Goal: Task Accomplishment & Management: Manage account settings

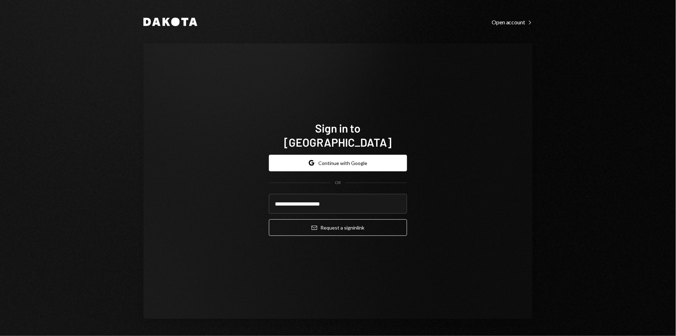
type input "**********"
click at [338, 220] on button "Email Request a sign in link" at bounding box center [338, 227] width 138 height 17
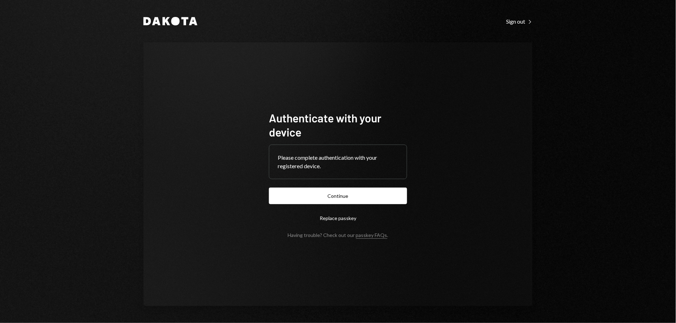
click at [362, 197] on button "Continue" at bounding box center [338, 196] width 138 height 17
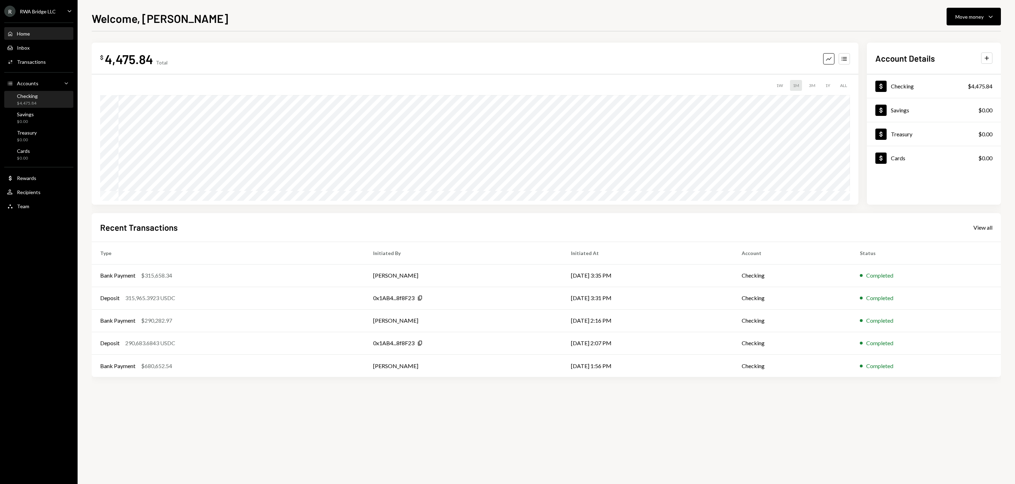
click at [38, 106] on div "$4,475.84" at bounding box center [27, 103] width 21 height 6
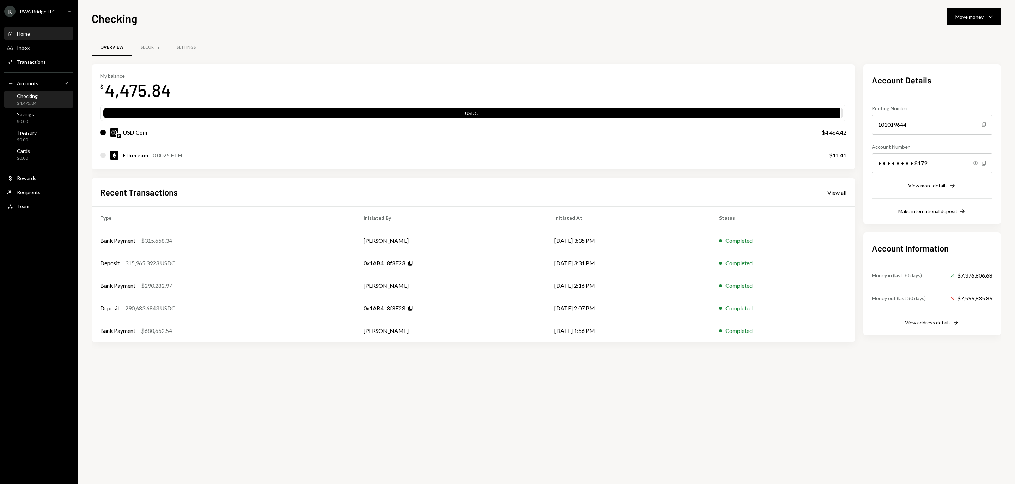
click at [39, 34] on div "Home Home" at bounding box center [38, 34] width 63 height 6
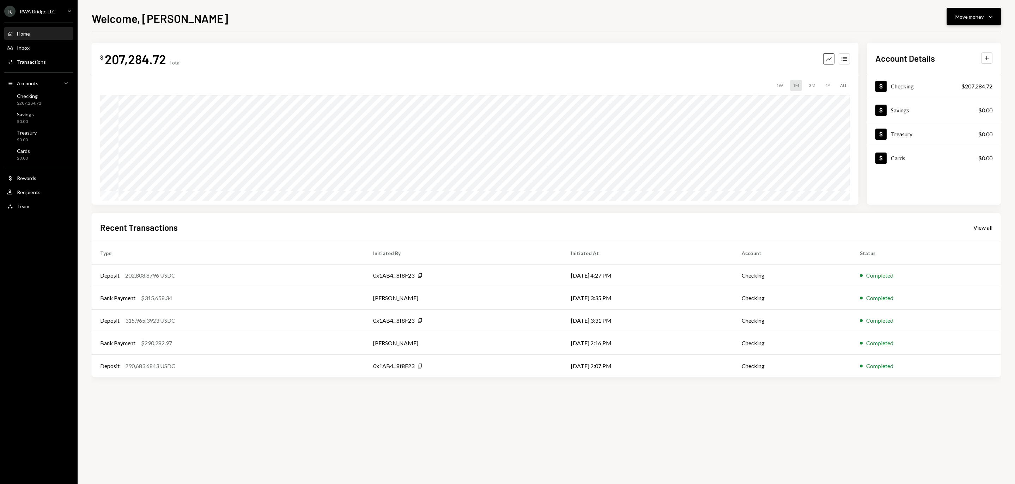
click at [977, 11] on button "Move money Caret Down" at bounding box center [973, 17] width 54 height 18
click at [932, 41] on icon "Withdraw" at bounding box center [935, 38] width 6 height 6
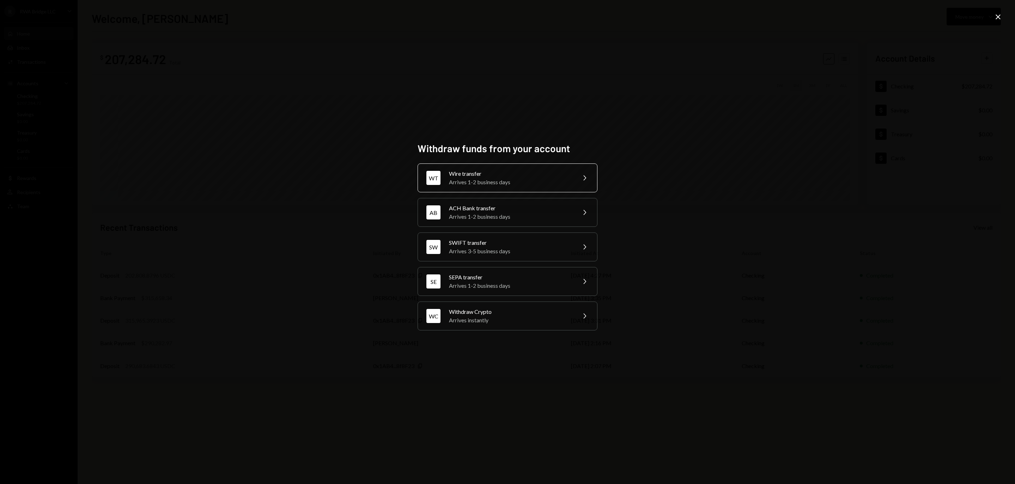
click at [523, 171] on div "Wire transfer" at bounding box center [510, 174] width 123 height 8
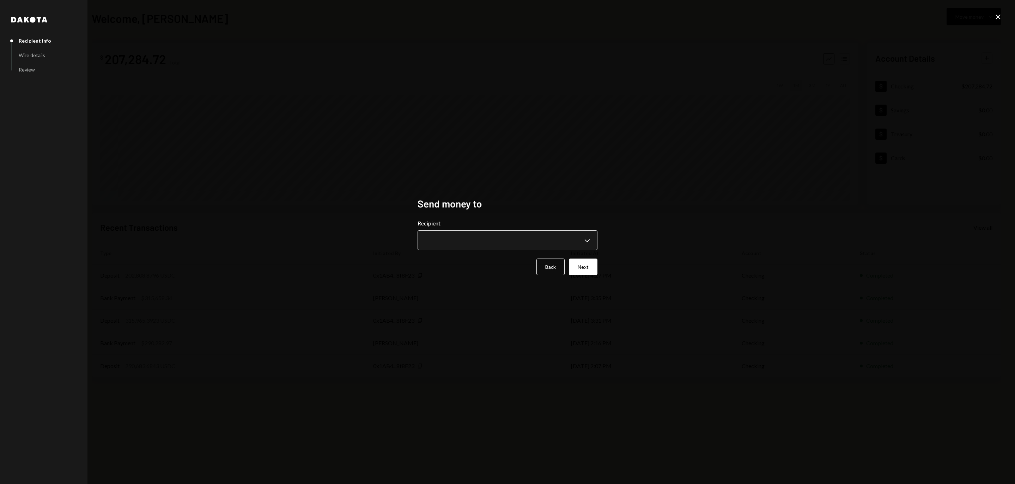
click at [466, 240] on body "**********" at bounding box center [507, 242] width 1015 height 484
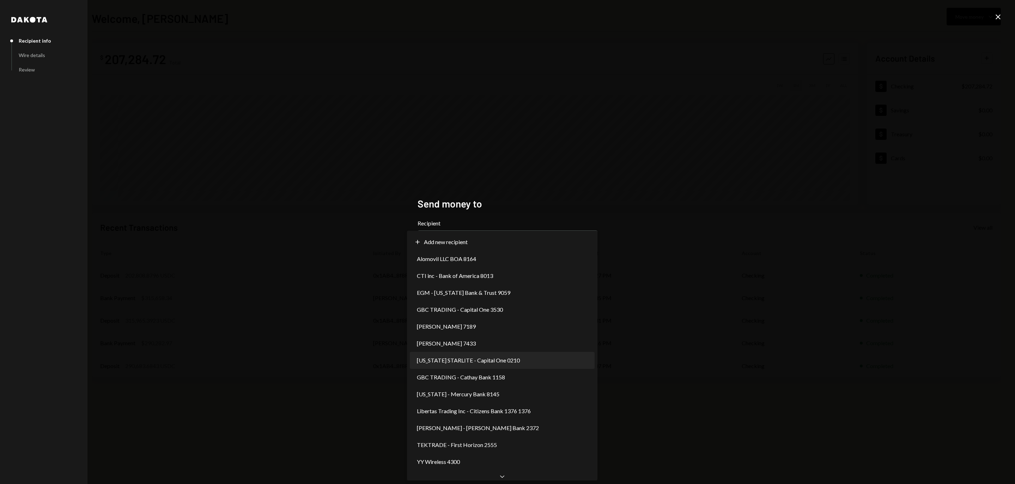
select select "**********"
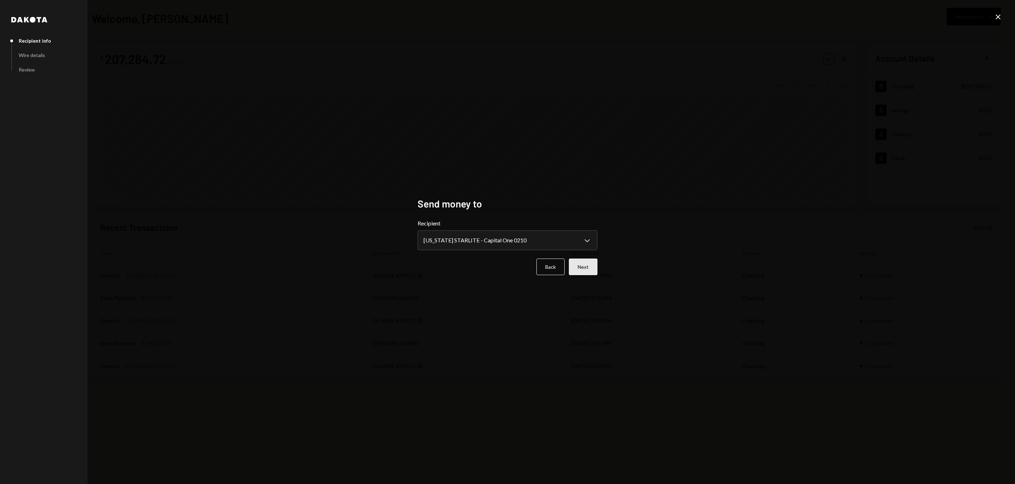
click at [581, 268] on button "Next" at bounding box center [583, 267] width 29 height 17
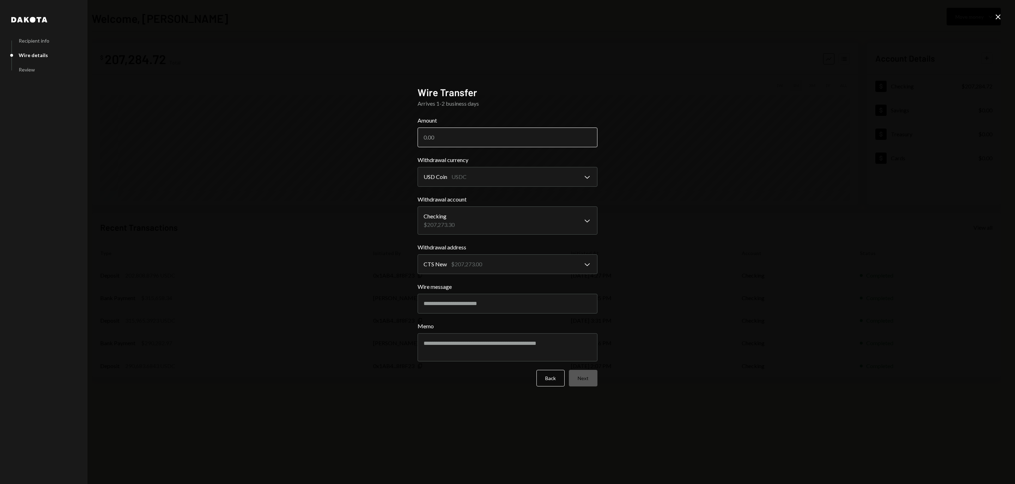
click at [494, 135] on input "Amount" at bounding box center [507, 138] width 180 height 20
type input "192749.18"
click at [587, 374] on button "Next" at bounding box center [583, 378] width 29 height 17
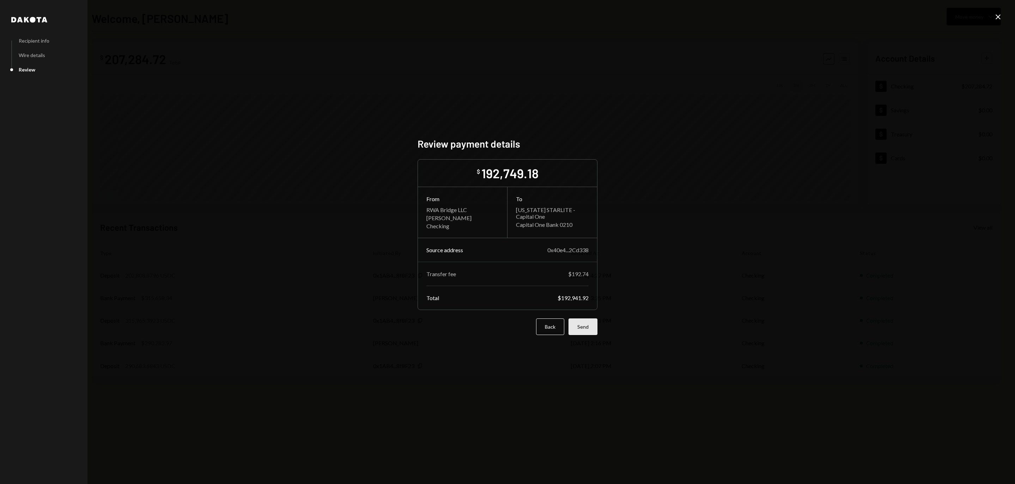
click at [590, 335] on button "Send" at bounding box center [582, 327] width 29 height 17
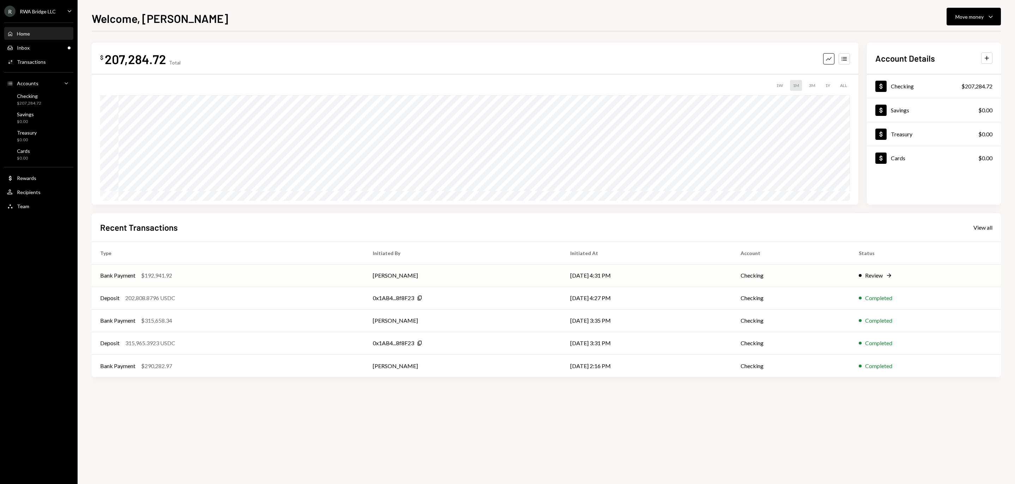
click at [509, 281] on td "[PERSON_NAME]" at bounding box center [462, 275] width 197 height 23
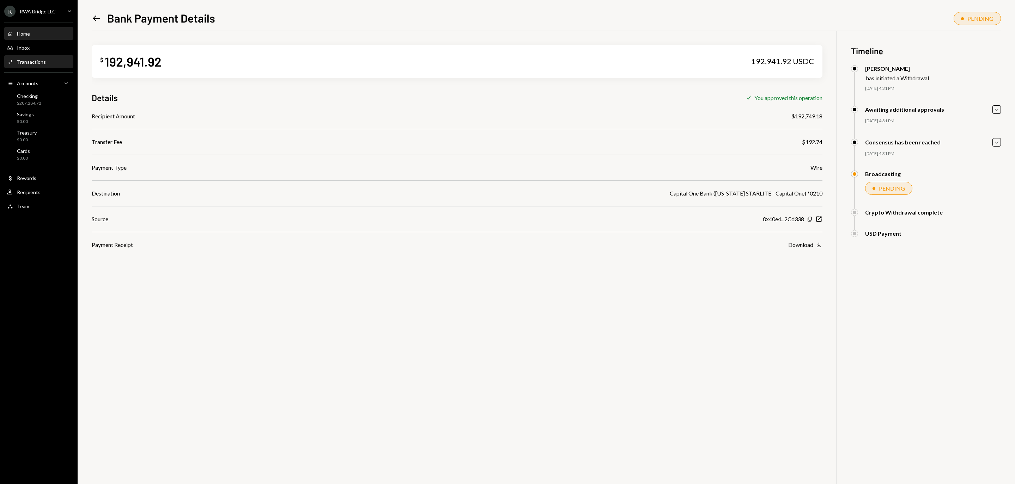
click at [35, 40] on div "Home Home" at bounding box center [38, 34] width 63 height 12
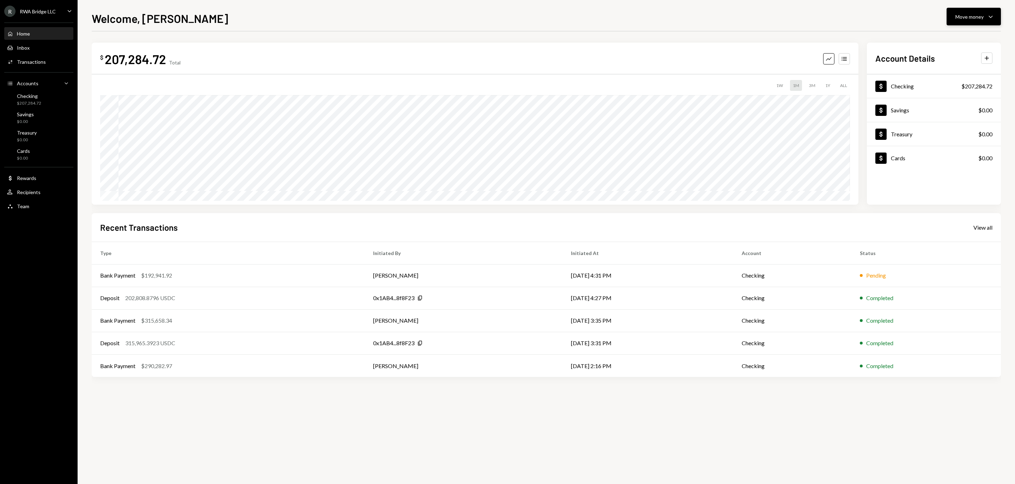
click at [958, 15] on div "Move money" at bounding box center [969, 16] width 28 height 7
click at [944, 40] on div "Send" at bounding box center [967, 37] width 51 height 7
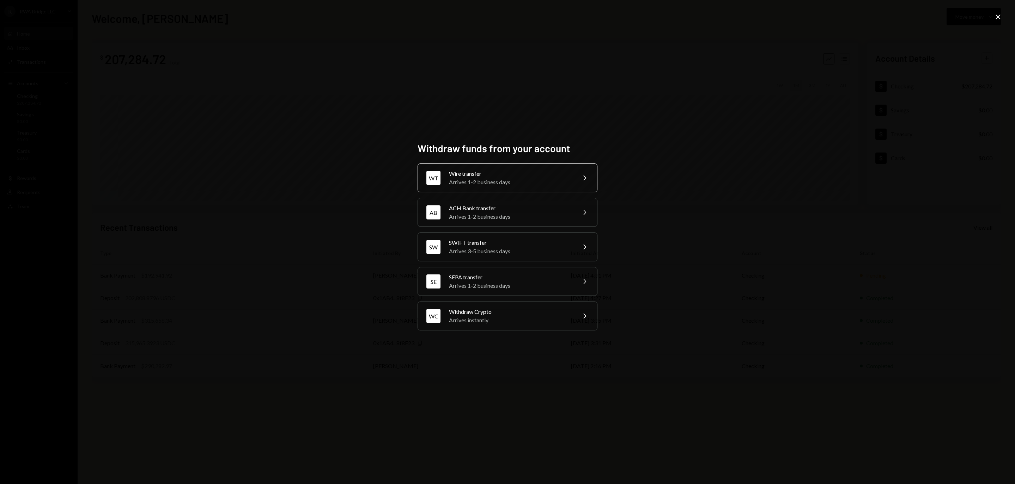
click at [539, 170] on div "Wire transfer" at bounding box center [510, 174] width 123 height 8
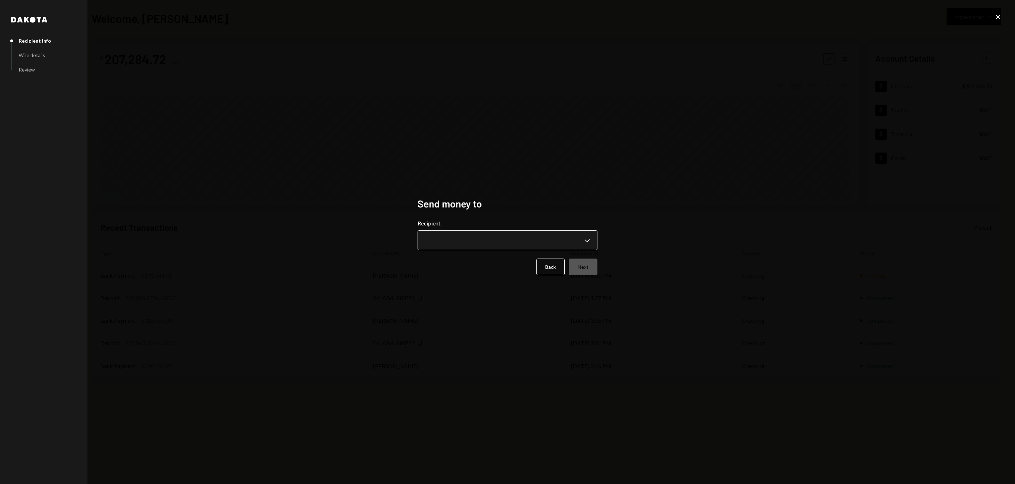
click at [472, 238] on body "**********" at bounding box center [507, 242] width 1015 height 484
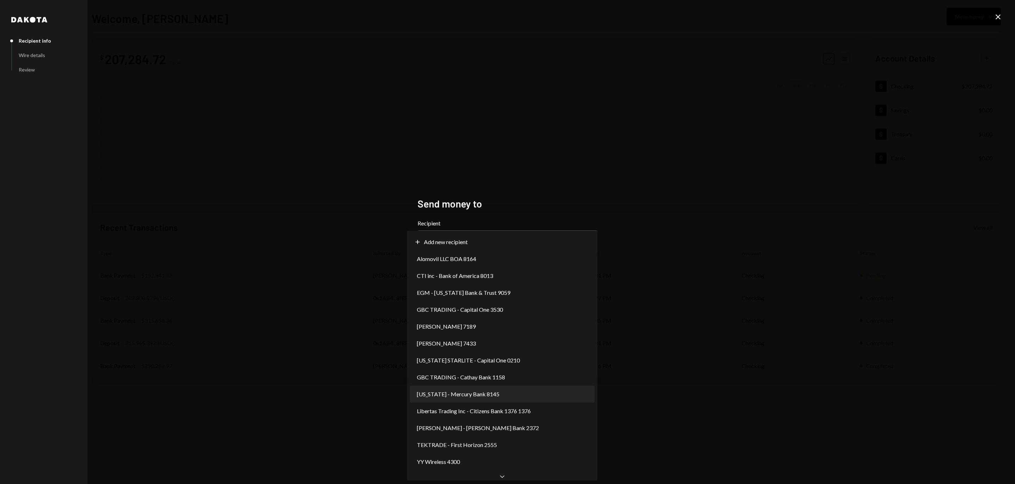
select select "**********"
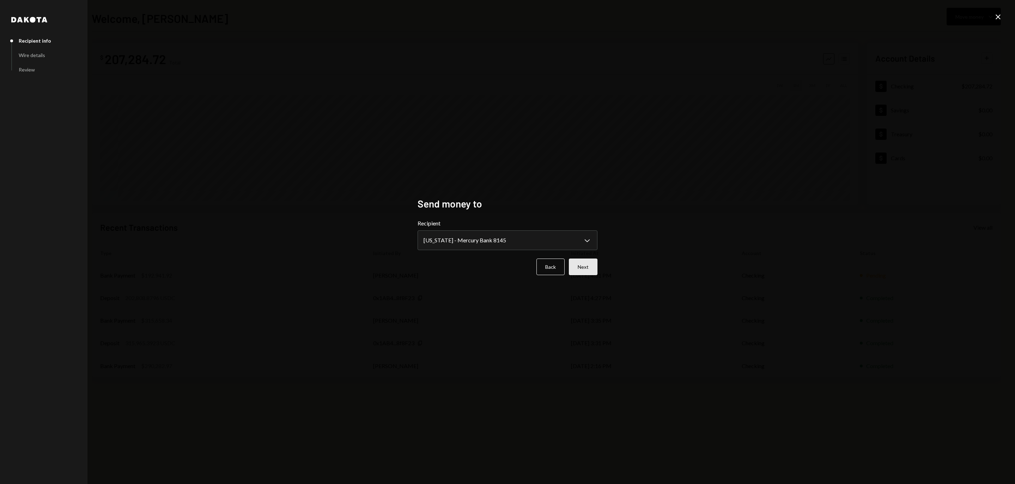
click at [573, 272] on button "Next" at bounding box center [583, 267] width 29 height 17
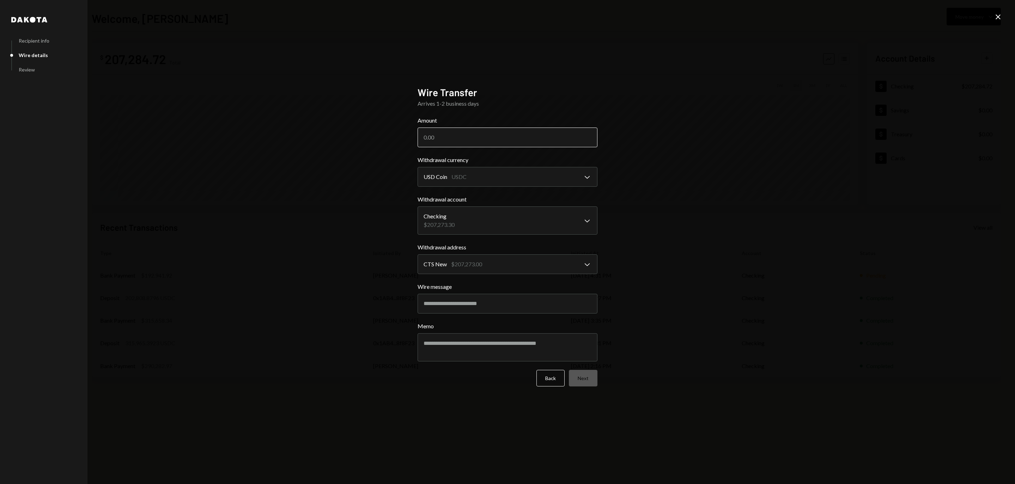
click at [460, 143] on input "Amount" at bounding box center [507, 138] width 180 height 20
type input "9925"
click at [584, 379] on button "Next" at bounding box center [583, 378] width 29 height 17
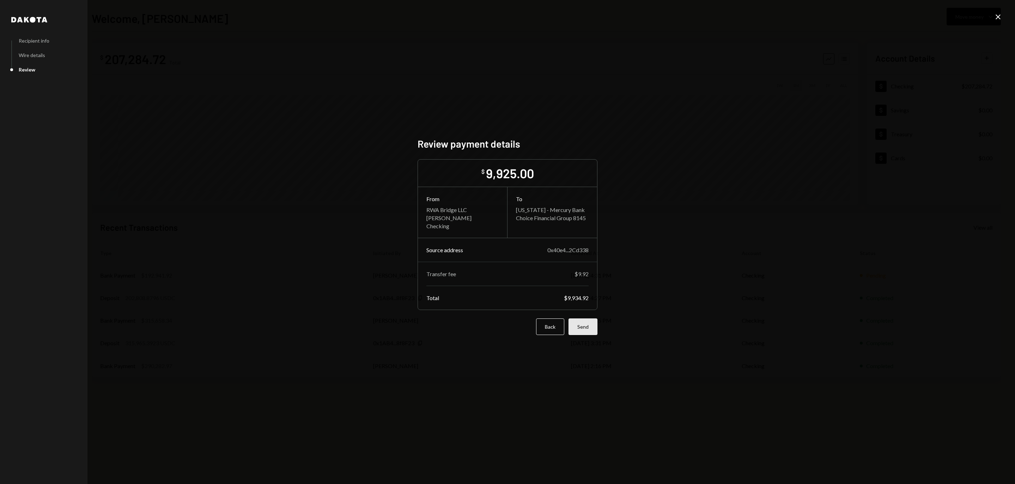
click at [579, 329] on button "Send" at bounding box center [582, 327] width 29 height 17
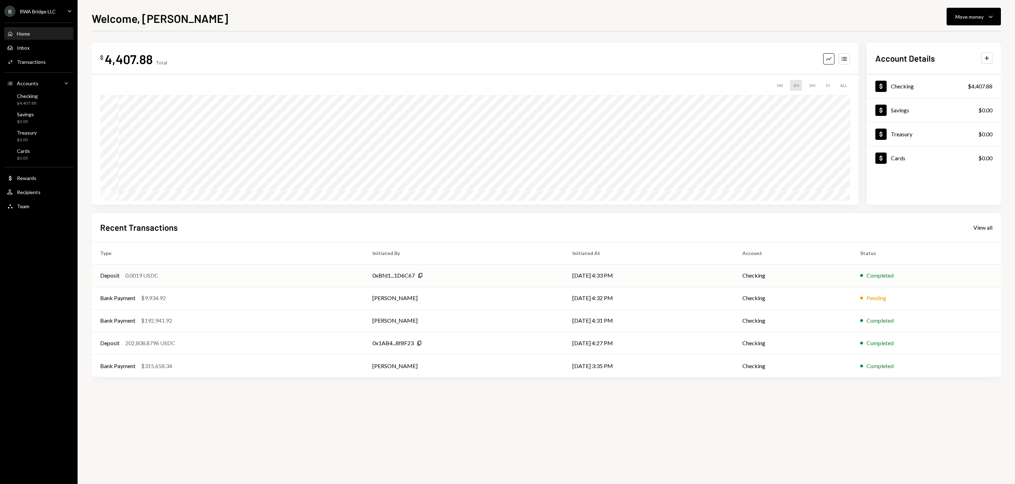
click at [453, 270] on td "0xBfd1...1D6C67 Copy" at bounding box center [464, 275] width 200 height 23
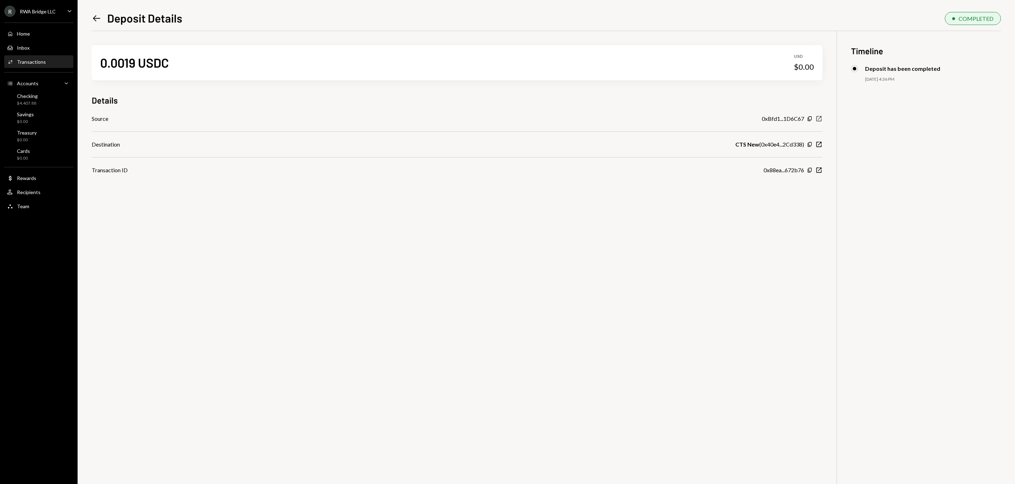
click at [821, 121] on icon "button" at bounding box center [818, 118] width 5 height 5
click at [49, 99] on div "Checking $4,407.88" at bounding box center [38, 99] width 63 height 13
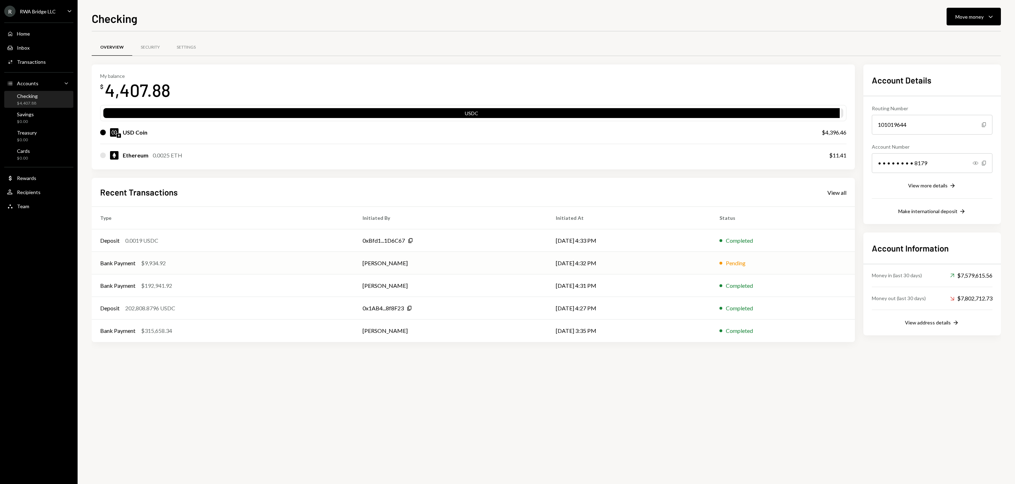
click at [328, 268] on div "Bank Payment $9,934.92" at bounding box center [222, 263] width 245 height 8
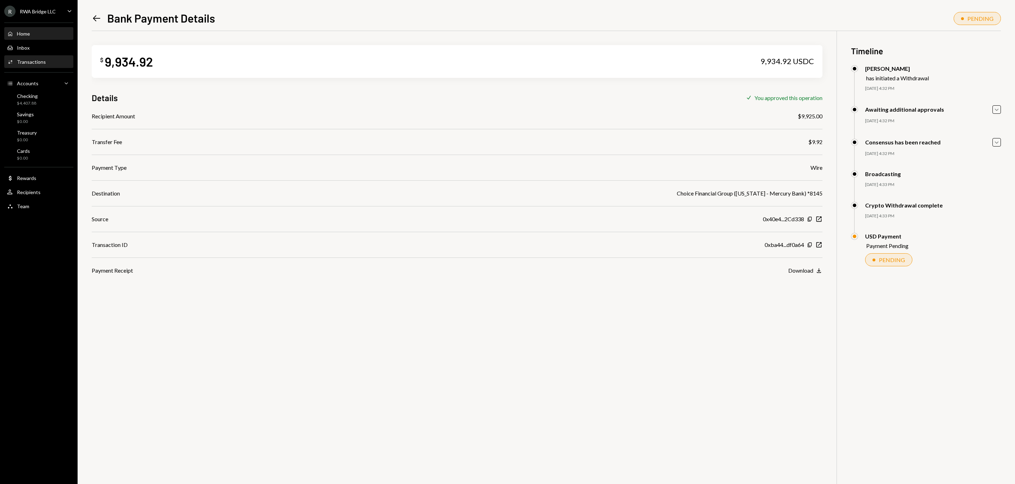
click at [40, 37] on div "Home Home" at bounding box center [38, 34] width 63 height 6
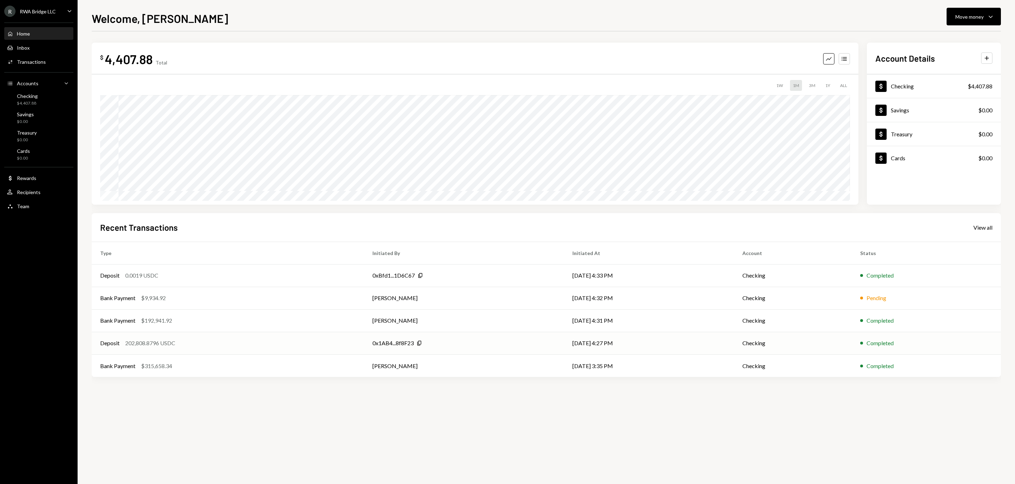
click at [175, 339] on div "202,808.8796 USDC" at bounding box center [150, 343] width 50 height 8
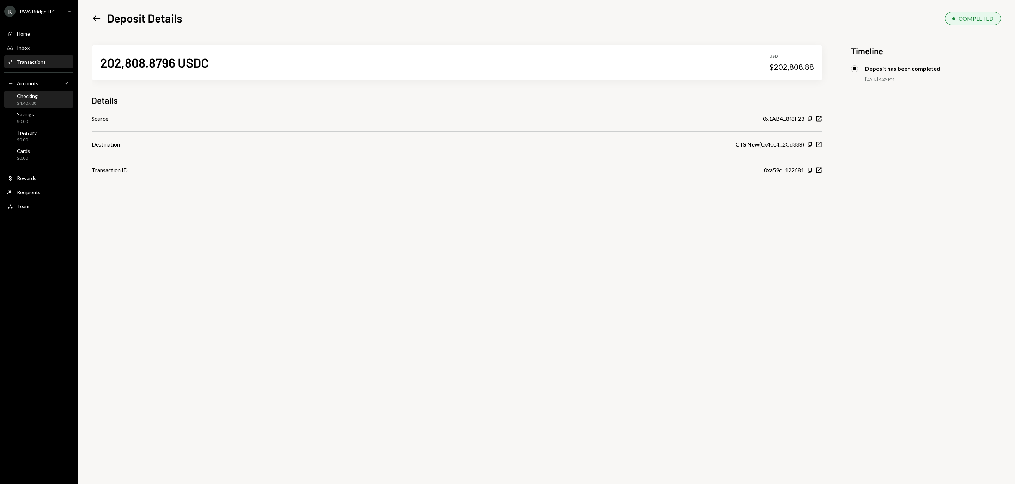
click at [37, 104] on div "$4,407.88" at bounding box center [27, 103] width 21 height 6
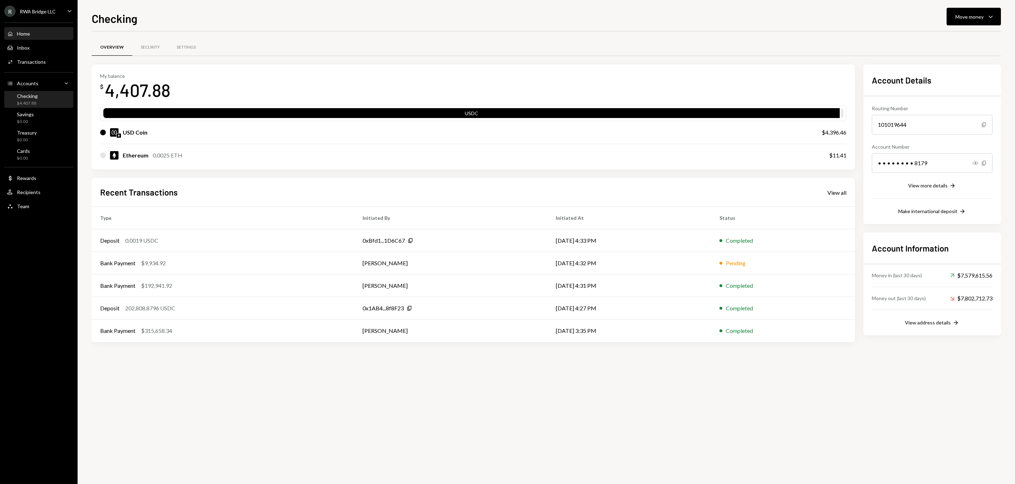
click at [50, 32] on div "Home Home" at bounding box center [38, 34] width 63 height 12
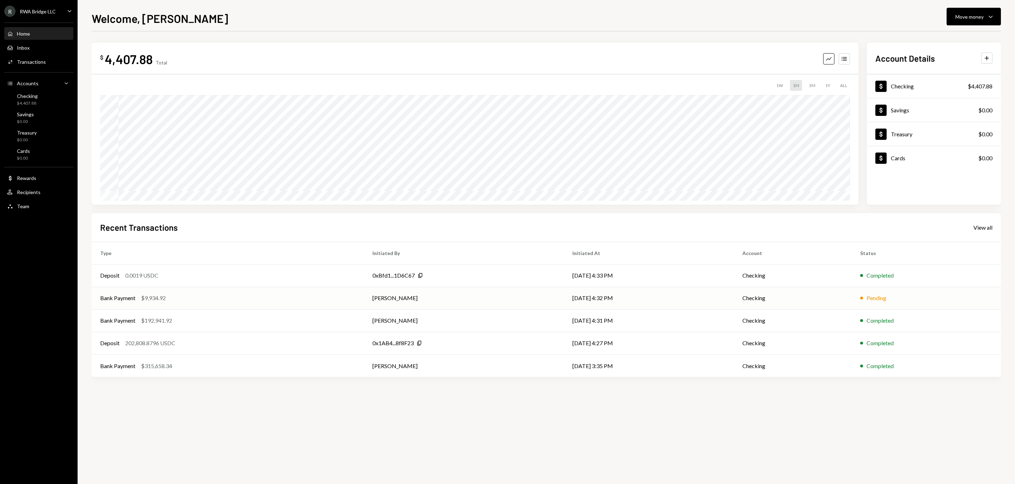
click at [488, 299] on td "[PERSON_NAME]" at bounding box center [464, 298] width 200 height 23
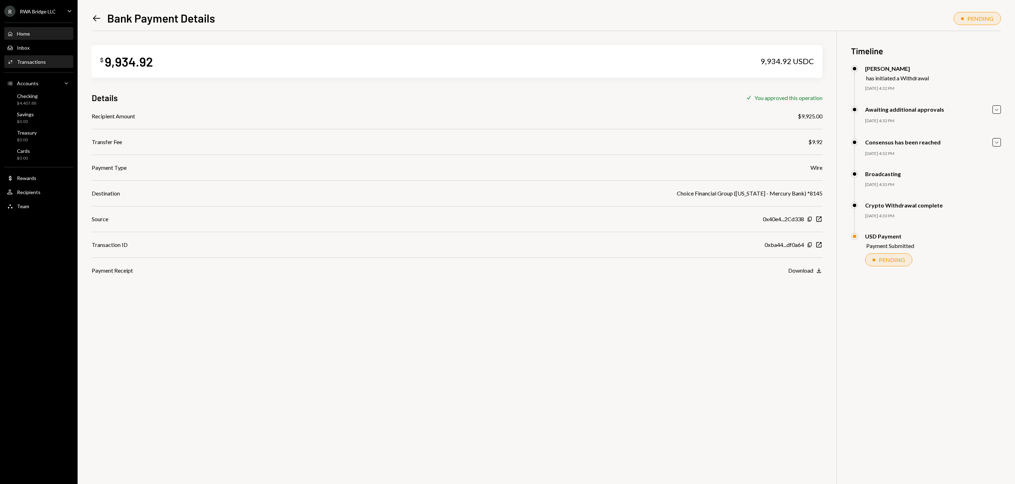
click at [46, 36] on div "Home Home" at bounding box center [38, 34] width 63 height 6
click at [37, 65] on div "Transactions" at bounding box center [31, 62] width 29 height 6
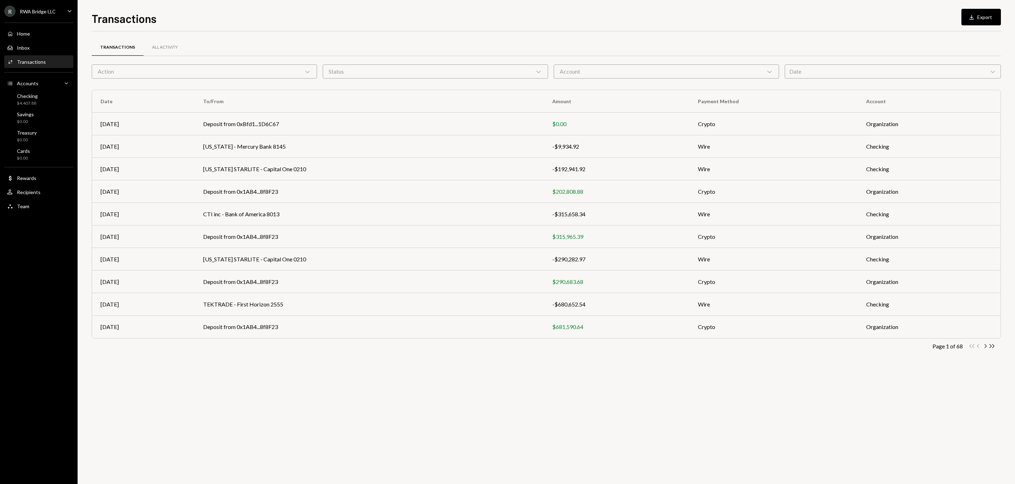
click at [305, 73] on icon "Chevron Down" at bounding box center [307, 71] width 7 height 7
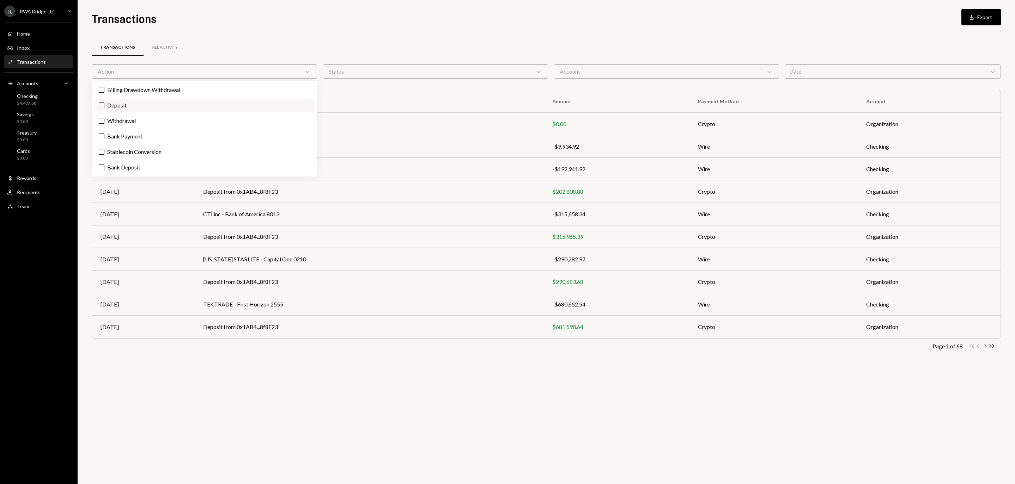
click at [265, 109] on label "Deposit" at bounding box center [204, 105] width 220 height 13
click at [104, 108] on button "Deposit" at bounding box center [102, 106] width 6 height 6
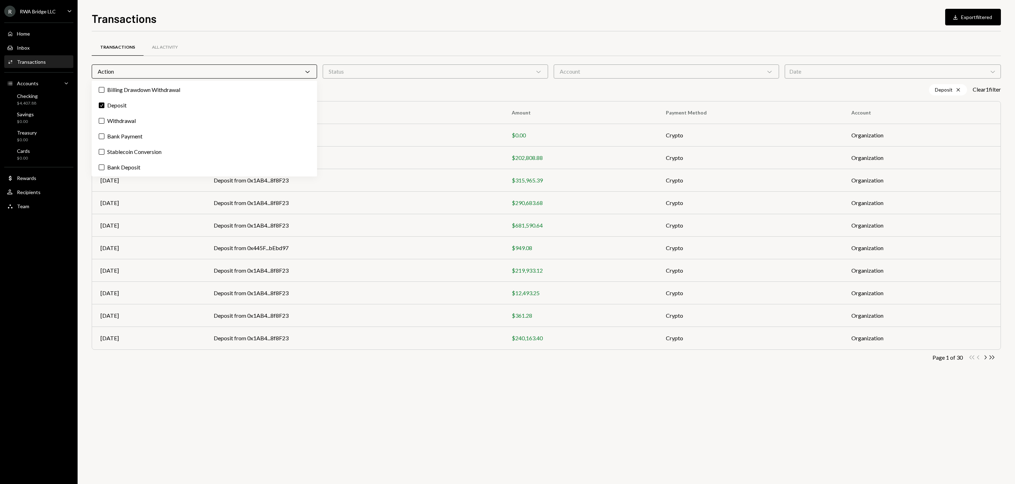
click at [485, 42] on div "Transactions All Activity" at bounding box center [546, 47] width 909 height 18
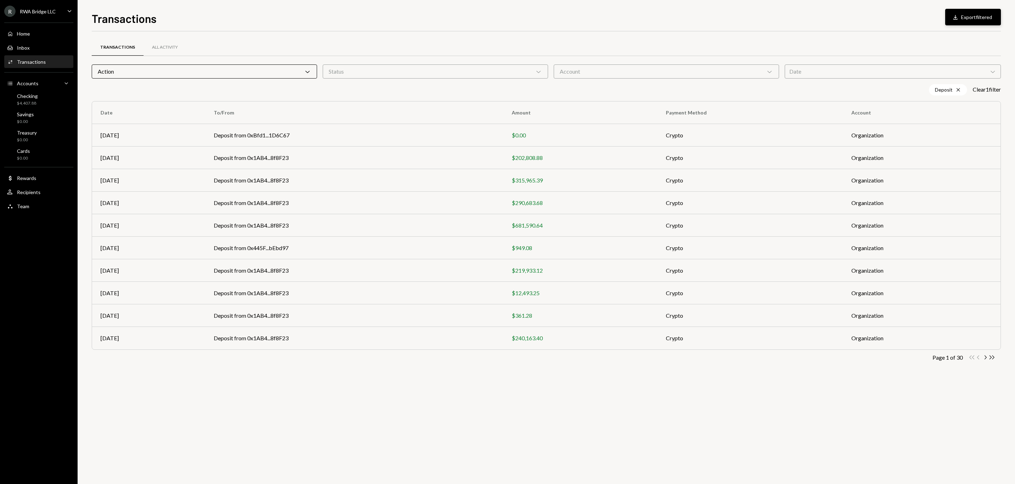
click at [955, 14] on button "Download Export filtered" at bounding box center [973, 17] width 56 height 17
